Goal: Task Accomplishment & Management: Use online tool/utility

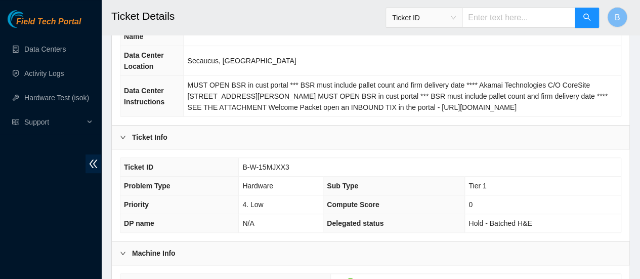
scroll to position [121, 0]
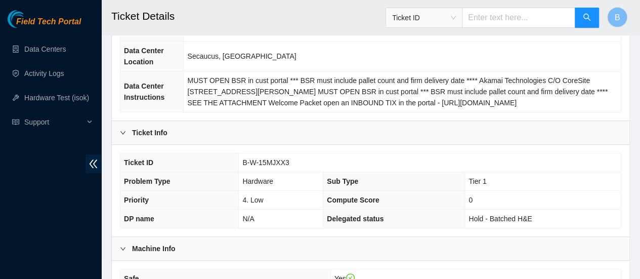
click at [266, 164] on span "B-W-15MJXX3" at bounding box center [265, 162] width 47 height 8
copy span "B-W-15MJXX3"
click at [44, 71] on link "Activity Logs" at bounding box center [44, 73] width 40 height 8
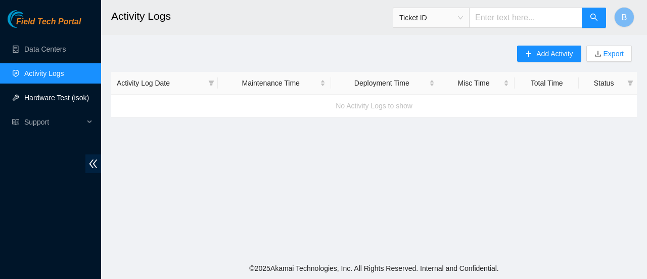
click at [39, 99] on link "Hardware Test (isok)" at bounding box center [56, 98] width 65 height 8
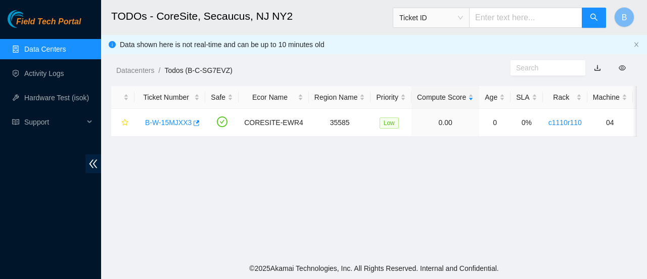
click at [59, 52] on link "Data Centers" at bounding box center [44, 49] width 41 height 8
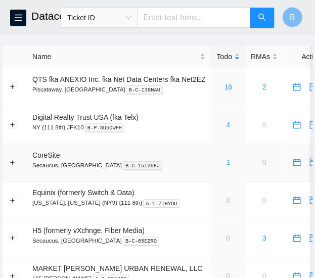
click at [226, 163] on link "1" at bounding box center [228, 162] width 4 height 8
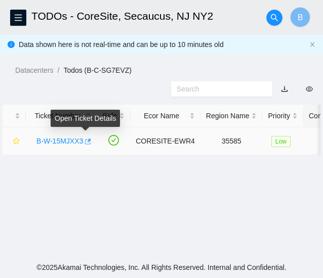
click at [84, 142] on icon "button" at bounding box center [86, 141] width 7 height 7
click at [87, 142] on icon "button" at bounding box center [86, 141] width 7 height 7
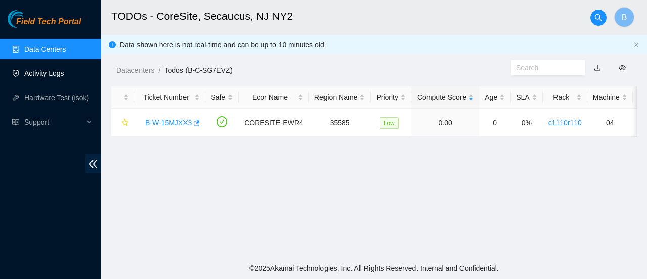
click at [43, 77] on link "Activity Logs" at bounding box center [44, 73] width 40 height 8
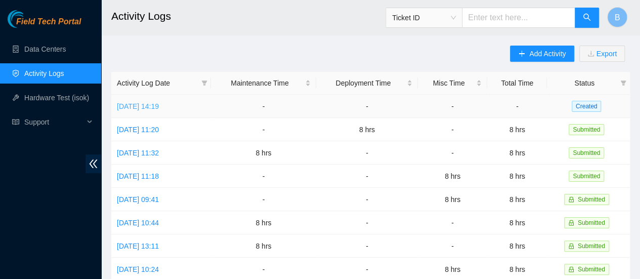
click at [159, 108] on link "Fri, 05 Sep 2025 14:19" at bounding box center [138, 106] width 42 height 8
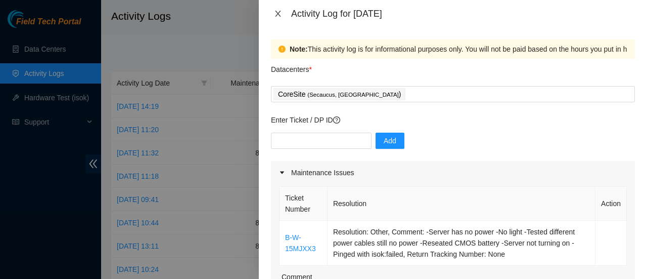
click at [283, 10] on button "Close" at bounding box center [278, 14] width 14 height 10
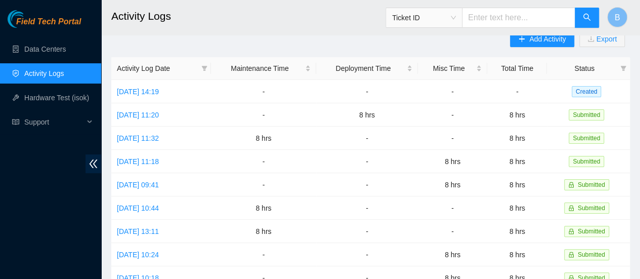
scroll to position [15, 0]
click at [43, 52] on link "Data Centers" at bounding box center [44, 49] width 41 height 8
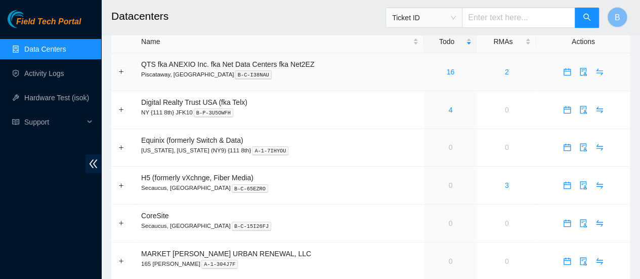
click at [453, 73] on div "16" at bounding box center [450, 71] width 42 height 11
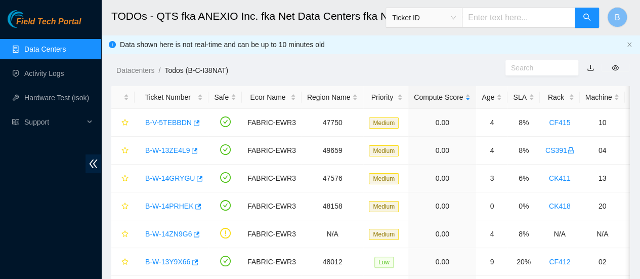
click at [31, 47] on link "Data Centers" at bounding box center [44, 49] width 41 height 8
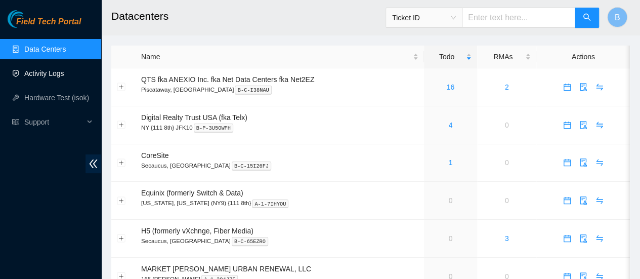
click at [43, 77] on link "Activity Logs" at bounding box center [44, 73] width 40 height 8
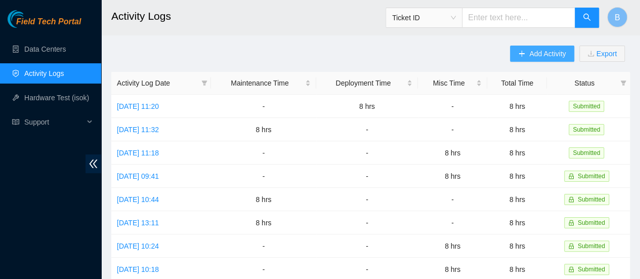
click at [523, 48] on button "Add Activity" at bounding box center [542, 54] width 64 height 16
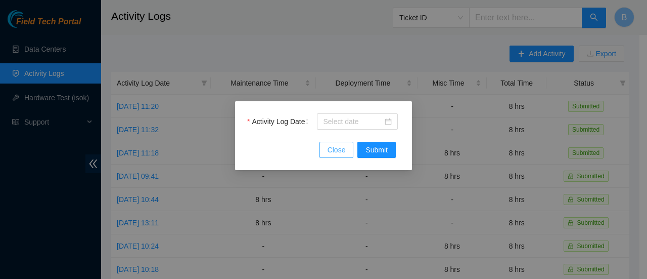
click at [351, 149] on button "Close" at bounding box center [337, 150] width 34 height 16
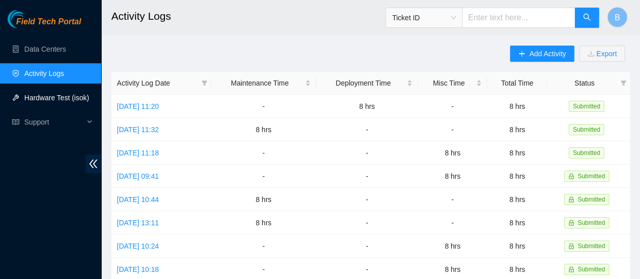
click at [54, 94] on link "Hardware Test (isok)" at bounding box center [56, 98] width 65 height 8
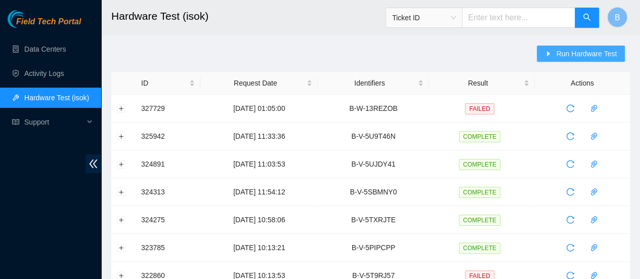
click at [584, 53] on span "Run Hardware Test" at bounding box center [586, 53] width 61 height 11
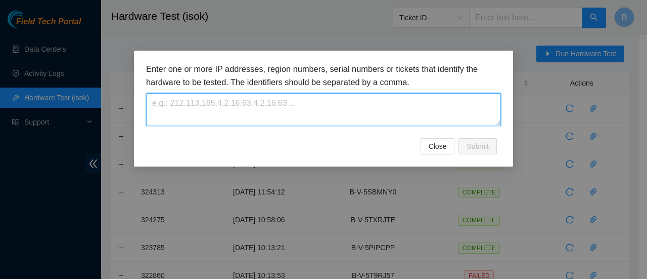
click at [253, 112] on textarea at bounding box center [323, 109] width 355 height 33
paste textarea "B-W-15MJXX3"
type textarea "B-W-15MJXX3"
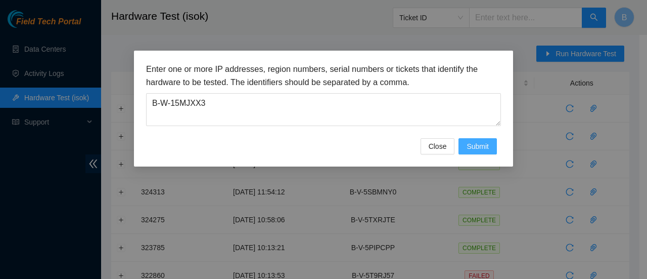
click at [487, 141] on span "Submit" at bounding box center [478, 146] width 22 height 11
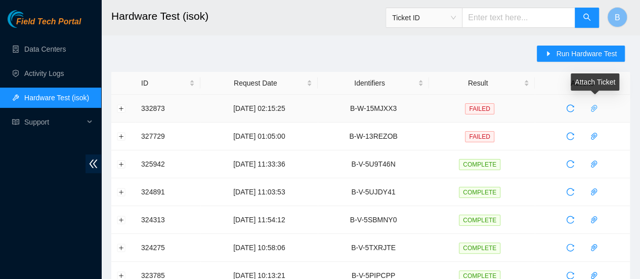
click at [592, 105] on icon "paper-clip" at bounding box center [594, 108] width 8 height 8
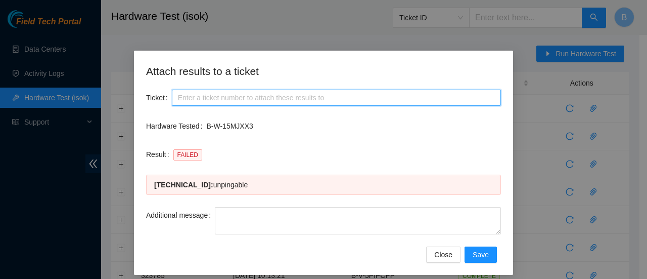
click at [212, 92] on input "Ticket" at bounding box center [336, 97] width 329 height 16
paste input "B-W-15MJXX3"
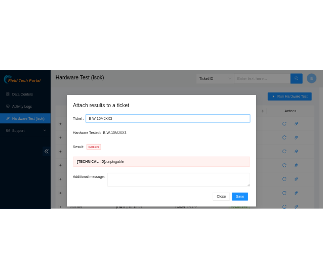
scroll to position [7, 0]
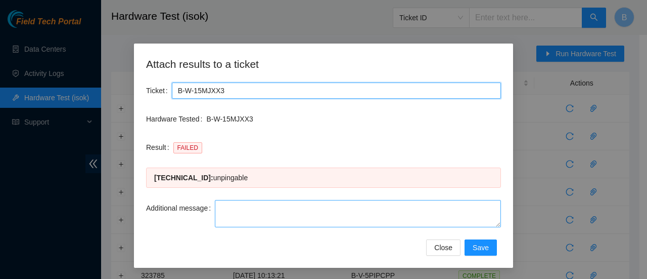
type input "B-W-15MJXX3"
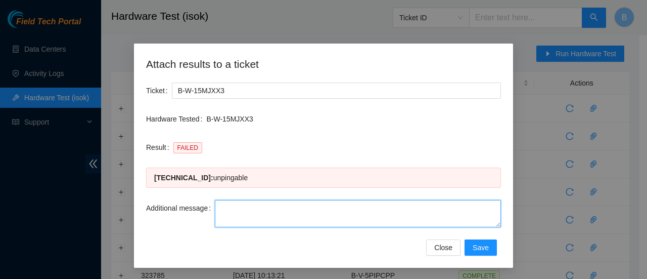
drag, startPoint x: 258, startPoint y: 214, endPoint x: 493, endPoint y: 224, distance: 235.8
click at [493, 224] on textarea "Additional message" at bounding box center [358, 213] width 286 height 27
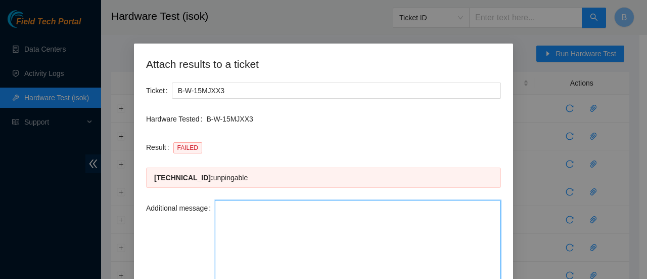
drag, startPoint x: 493, startPoint y: 224, endPoint x: 490, endPoint y: 302, distance: 77.9
click at [490, 278] on html "Field Tech Portal Data Centers Activity Logs Hardware Test (isok) Support Hardw…" at bounding box center [323, 139] width 647 height 279
click at [261, 228] on textarea "Additional message" at bounding box center [358, 252] width 286 height 105
paste textarea "-Safely powered down machine -Replaced machine SN() with Machine SN() -Power on…"
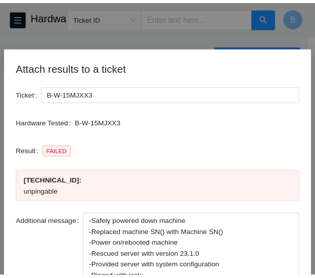
scroll to position [89, 0]
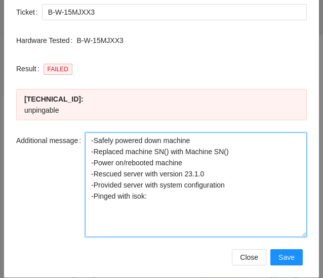
click at [198, 132] on textarea "-Safely powered down machine -Replaced machine SN() with Machine SN() -Power on…" at bounding box center [195, 184] width 221 height 105
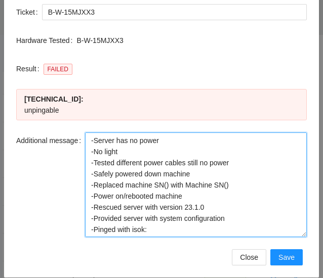
drag, startPoint x: 237, startPoint y: 170, endPoint x: 86, endPoint y: 166, distance: 150.7
click at [86, 166] on textarea "-Server has no power -No light -Tested different power cables still no power -S…" at bounding box center [195, 184] width 221 height 105
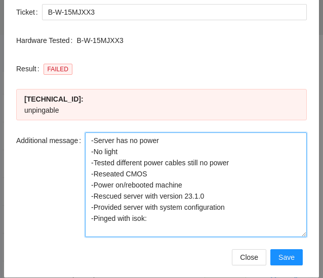
click at [159, 164] on textarea "-Server has no power -No light -Tested different power cables still no power -R…" at bounding box center [195, 184] width 221 height 105
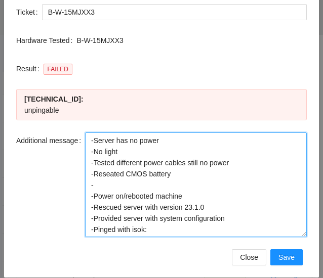
drag, startPoint x: 198, startPoint y: 179, endPoint x: 78, endPoint y: 172, distance: 120.6
click at [78, 172] on div "Additional message -Server has no power -No light -Tested different power cable…" at bounding box center [161, 184] width 290 height 105
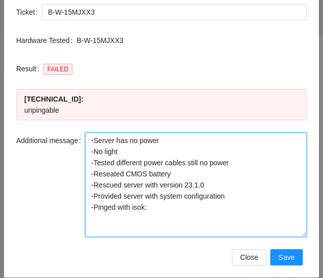
drag, startPoint x: 214, startPoint y: 173, endPoint x: 81, endPoint y: 178, distance: 132.6
click at [81, 178] on div "Additional message -Server has no power -No light -Tested different power cable…" at bounding box center [161, 184] width 290 height 105
drag, startPoint x: 246, startPoint y: 188, endPoint x: 77, endPoint y: 186, distance: 168.9
click at [77, 186] on div "Additional message -Server has no power -No light -Tested different power cable…" at bounding box center [161, 184] width 290 height 105
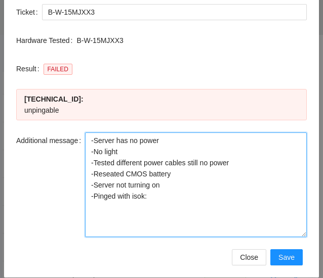
click at [164, 183] on textarea "-Server has no power -No light -Tested different power cables still no power -R…" at bounding box center [195, 184] width 221 height 105
type textarea "-Server has no power -No light -Tested different power cables still no power -R…"
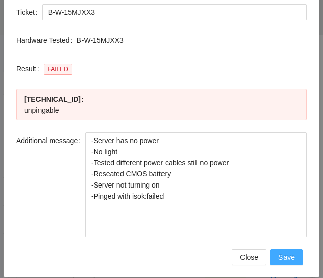
click at [291, 250] on button "Save" at bounding box center [286, 257] width 32 height 16
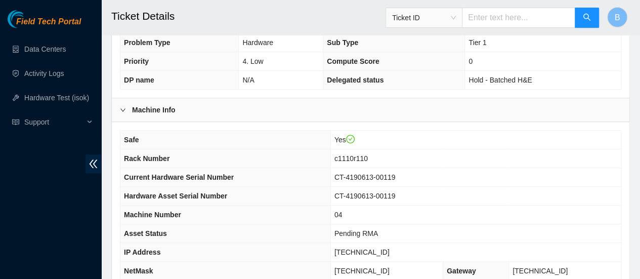
scroll to position [391, 0]
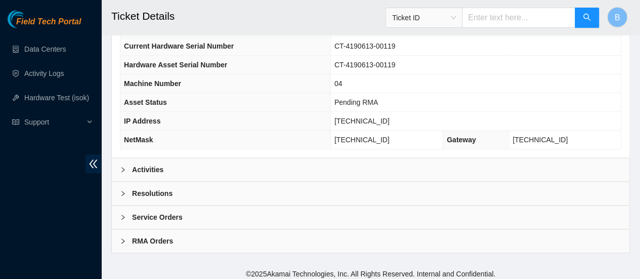
click at [123, 190] on icon "right" at bounding box center [123, 193] width 6 height 6
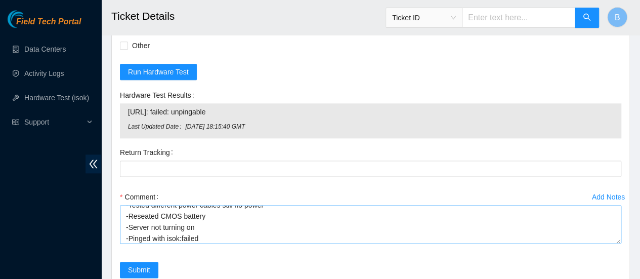
scroll to position [33, 0]
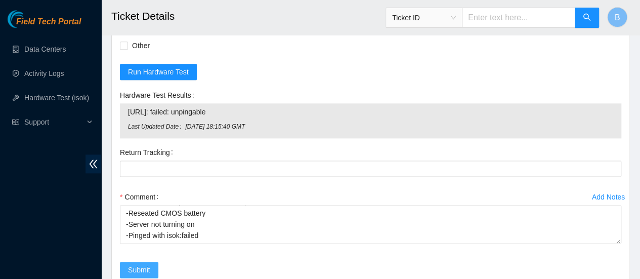
click at [138, 264] on span "Submit" at bounding box center [139, 269] width 22 height 11
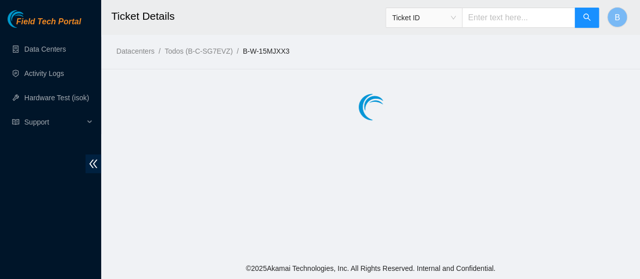
scroll to position [0, 0]
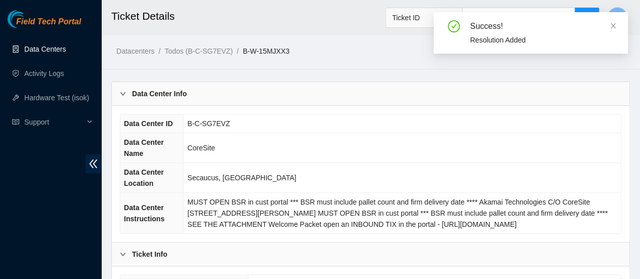
click at [53, 53] on link "Data Centers" at bounding box center [44, 49] width 41 height 8
